Goal: Communication & Community: Answer question/provide support

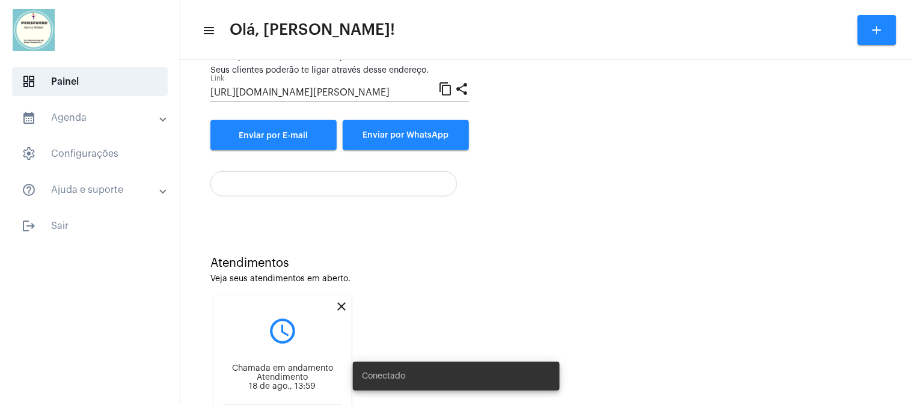
scroll to position [197, 0]
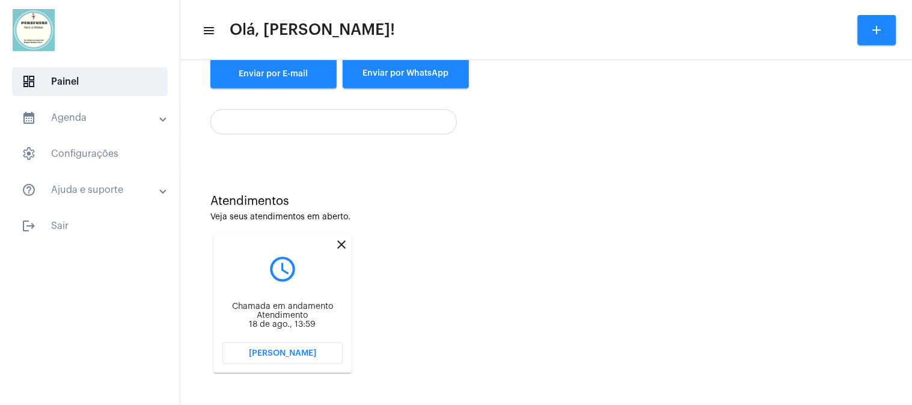
click at [338, 242] on mat-icon "close" at bounding box center [341, 244] width 14 height 14
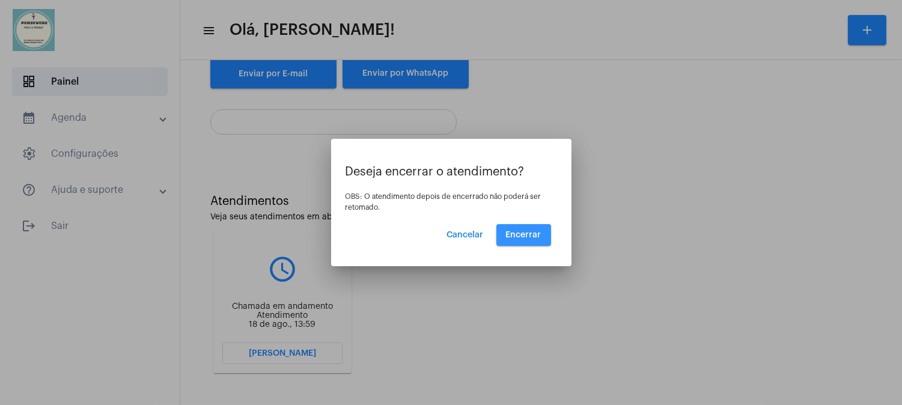
click at [523, 234] on span "Encerrar" at bounding box center [523, 235] width 35 height 8
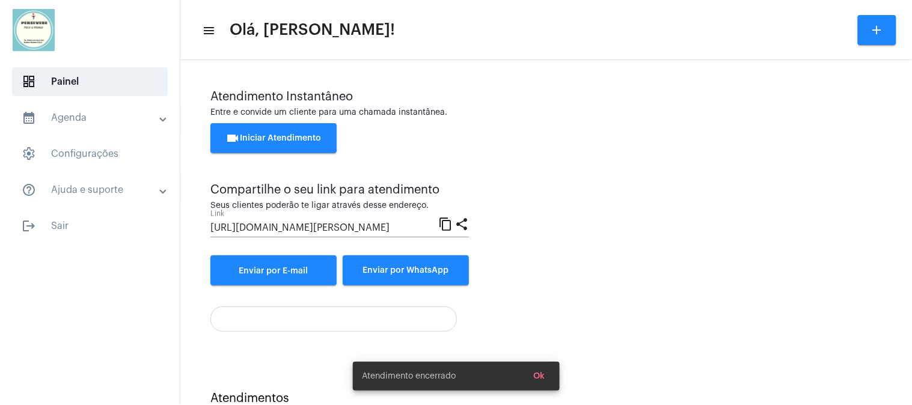
click at [313, 140] on span "videocam Iniciar Atendimento" at bounding box center [274, 138] width 96 height 8
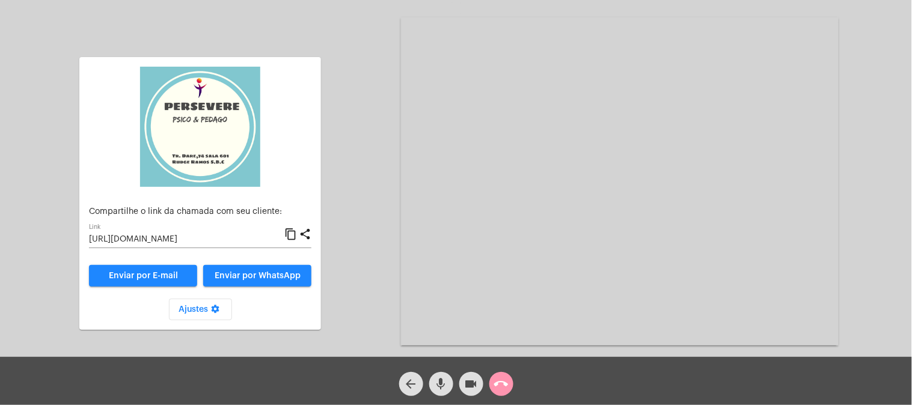
click at [291, 234] on mat-icon "content_copy" at bounding box center [290, 234] width 13 height 14
